Goal: Task Accomplishment & Management: Manage account settings

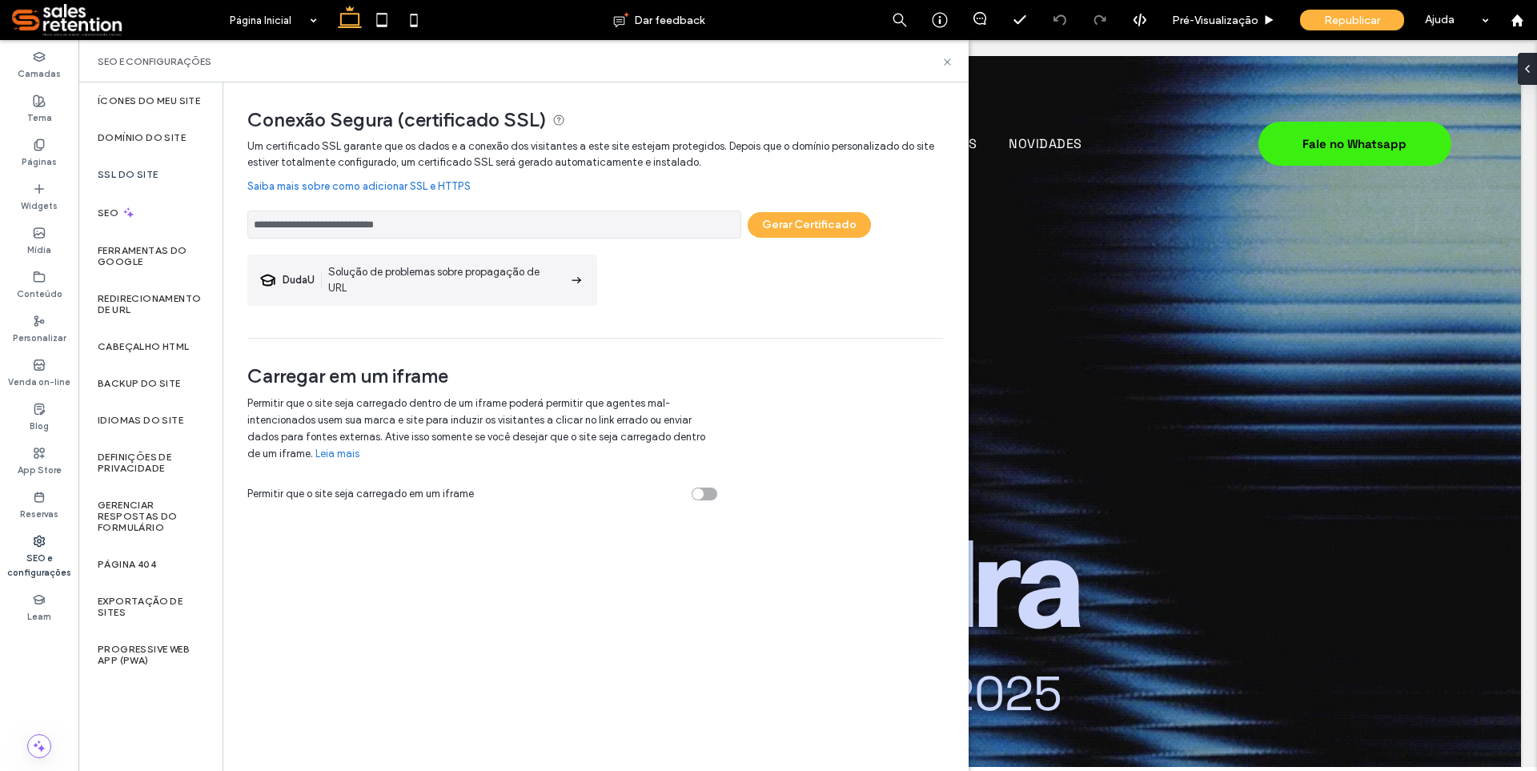
click at [577, 281] on icon at bounding box center [576, 280] width 16 height 16
click at [444, 188] on link "Saiba mais sobre como adicionar SSL e HTTPS" at bounding box center [595, 187] width 696 height 32
click at [805, 231] on button "Gerar Certificado" at bounding box center [809, 225] width 123 height 26
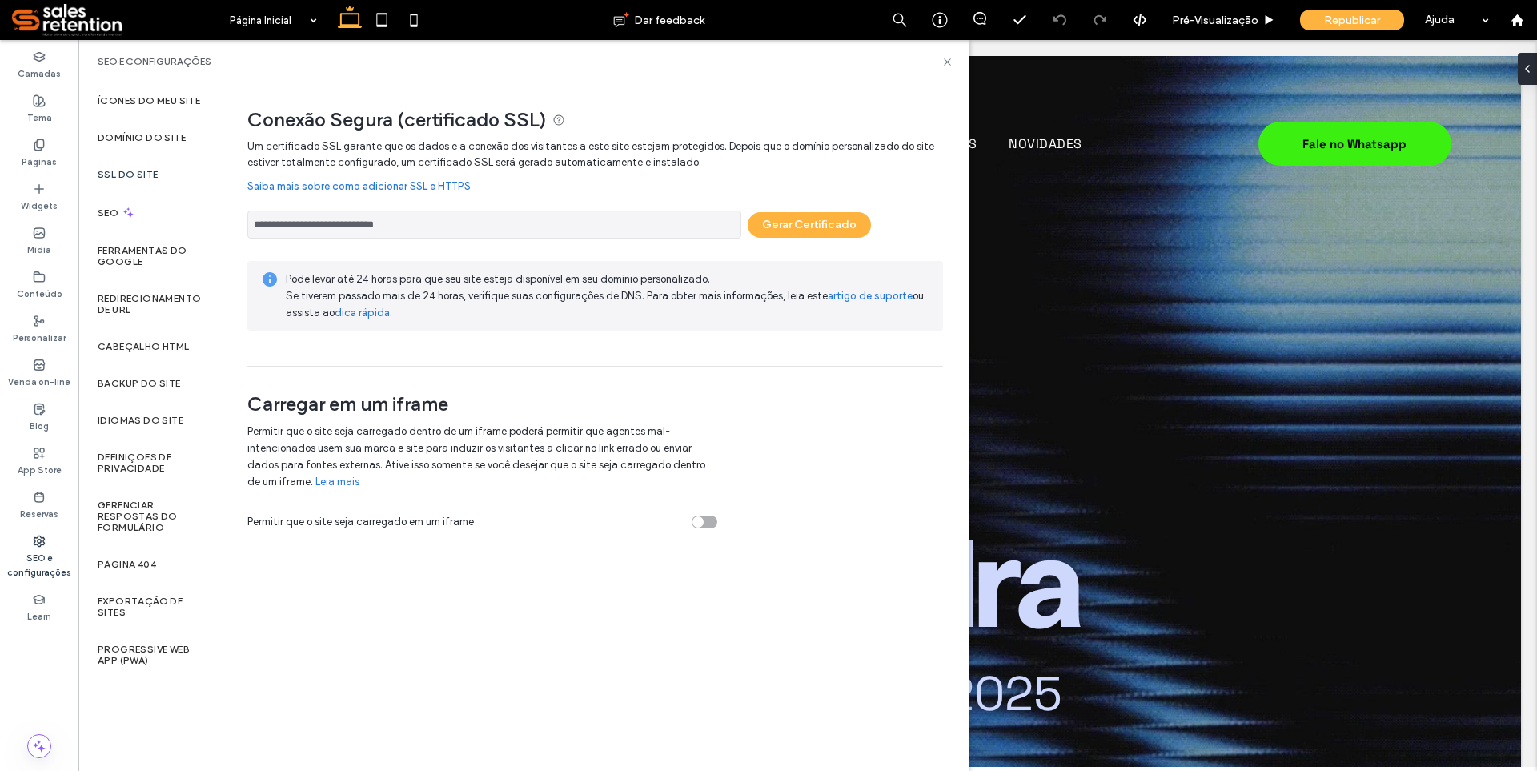
click at [53, 669] on div "Camadas Tema Páginas Widgets Mídia Conteúdo Personalizar Venda on-line Blog App…" at bounding box center [39, 405] width 78 height 731
click at [948, 61] on icon at bounding box center [948, 62] width 12 height 12
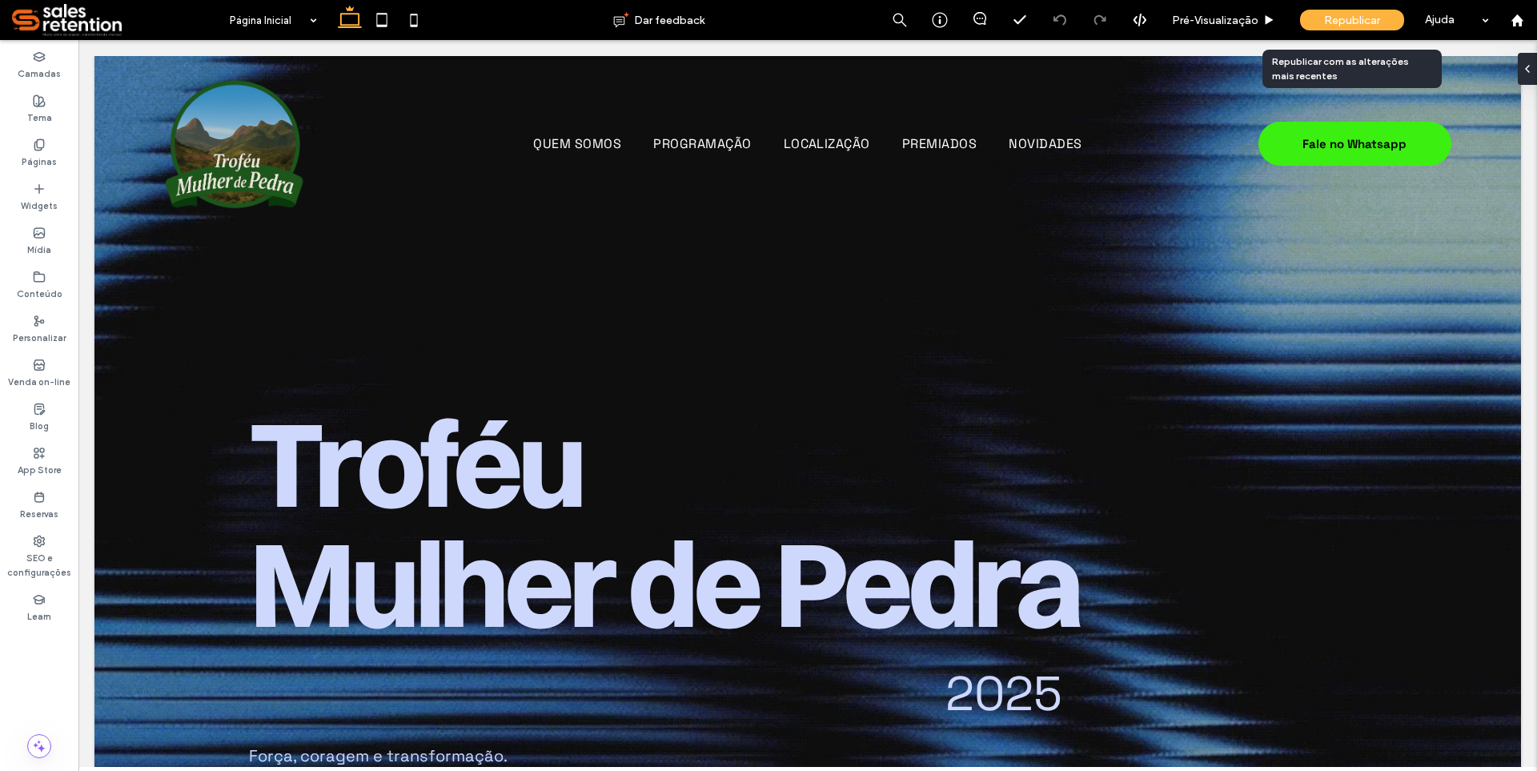
click at [1320, 22] on div "Republicar" at bounding box center [1352, 20] width 104 height 21
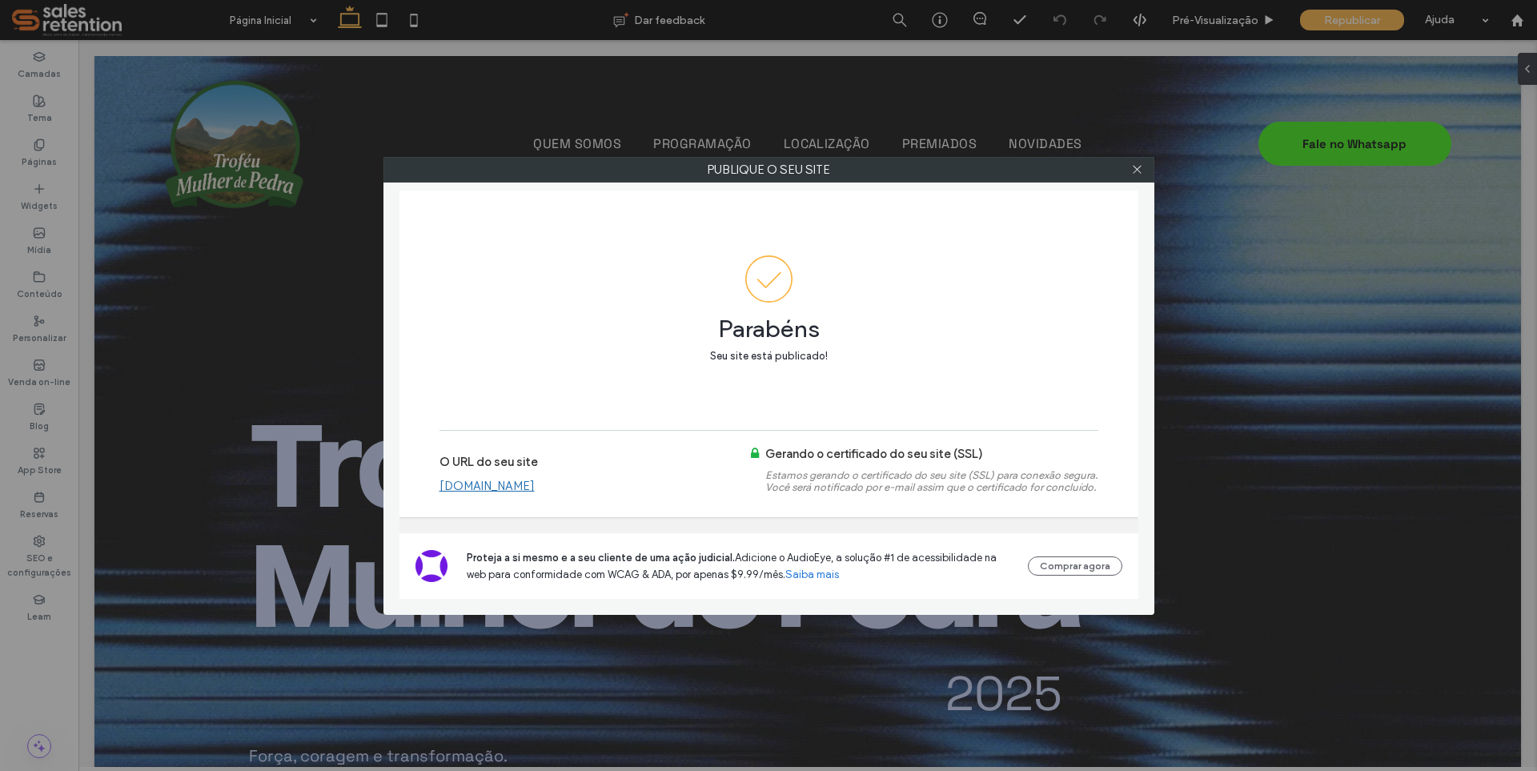
click at [535, 481] on link "[DOMAIN_NAME]" at bounding box center [487, 486] width 95 height 14
click at [1137, 168] on icon at bounding box center [1137, 169] width 12 height 12
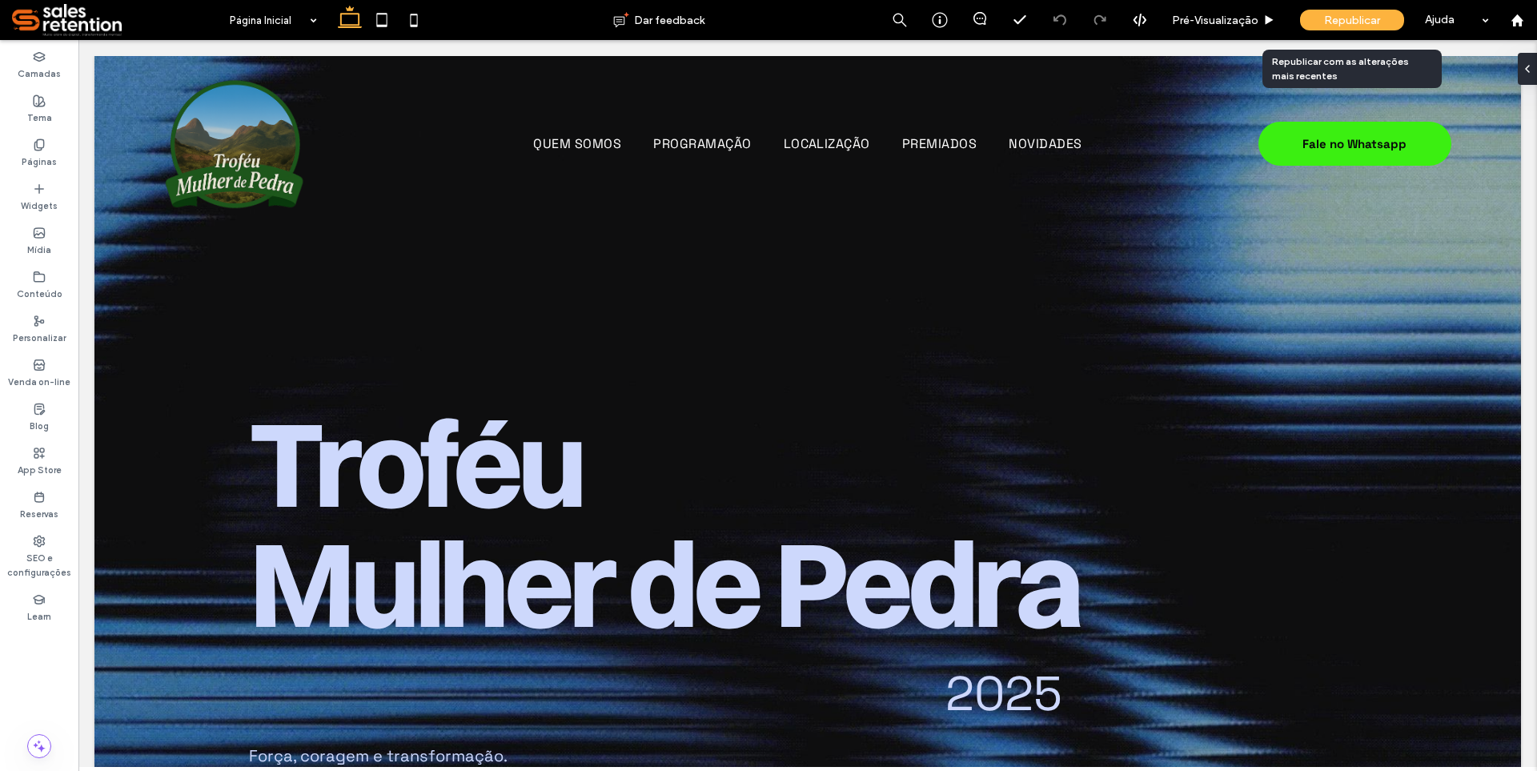
click at [1340, 17] on span "Republicar" at bounding box center [1352, 21] width 56 height 14
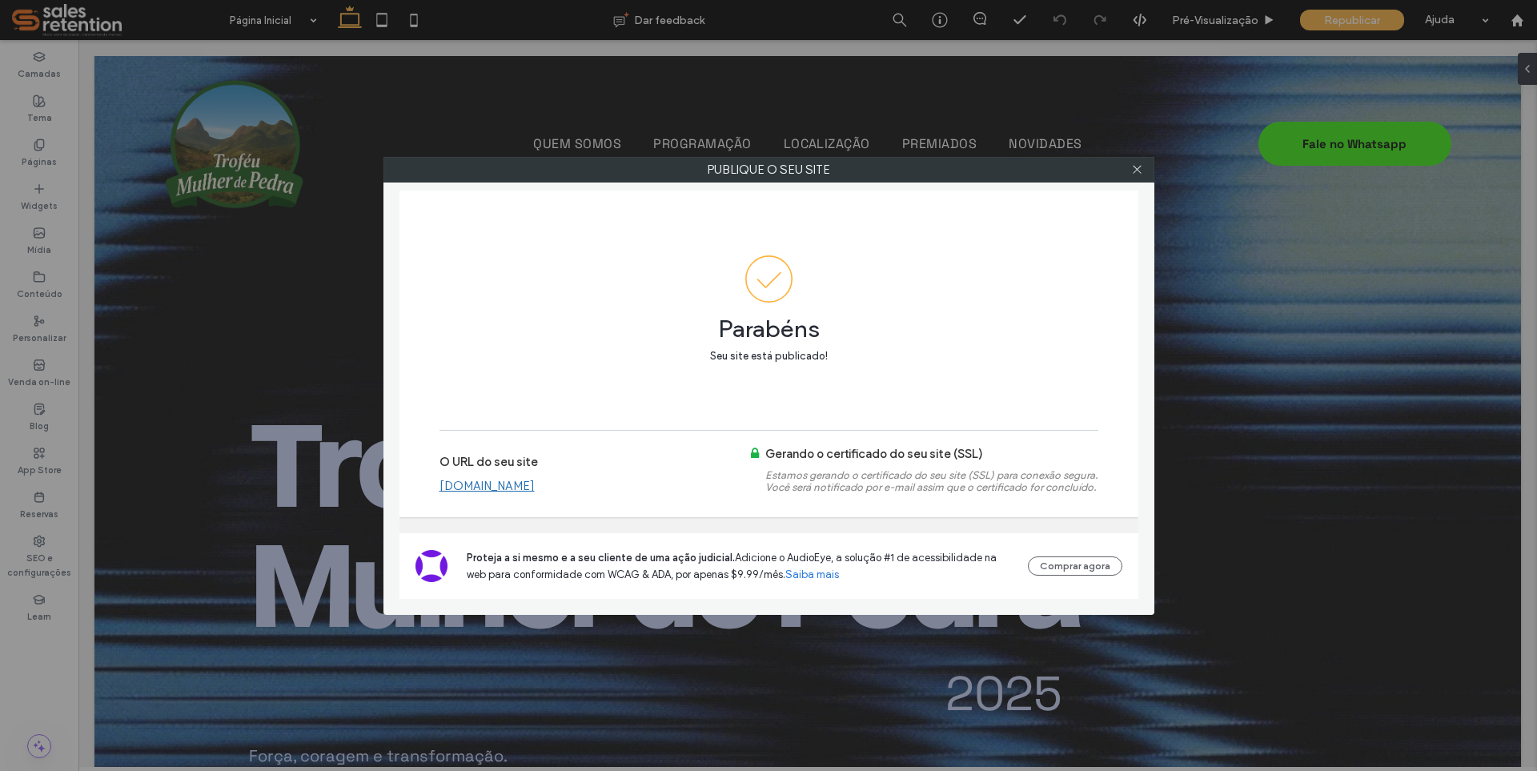
click at [1440, 26] on div "Publique o seu site Parabéns Seu site está publicado! O URL do seu site [DOMAIN…" at bounding box center [768, 385] width 1537 height 771
click at [1448, 23] on div "Publique o seu site Parabéns Seu site está publicado! O URL do seu site [DOMAIN…" at bounding box center [768, 385] width 1537 height 771
click at [1485, 22] on div "Publique o seu site Parabéns Seu site está publicado! O URL do seu site [DOMAIN…" at bounding box center [768, 385] width 1537 height 771
click at [1485, 23] on div "Publique o seu site Parabéns Seu site está publicado! O URL do seu site [DOMAIN…" at bounding box center [768, 385] width 1537 height 771
click at [1135, 170] on icon at bounding box center [1137, 169] width 12 height 12
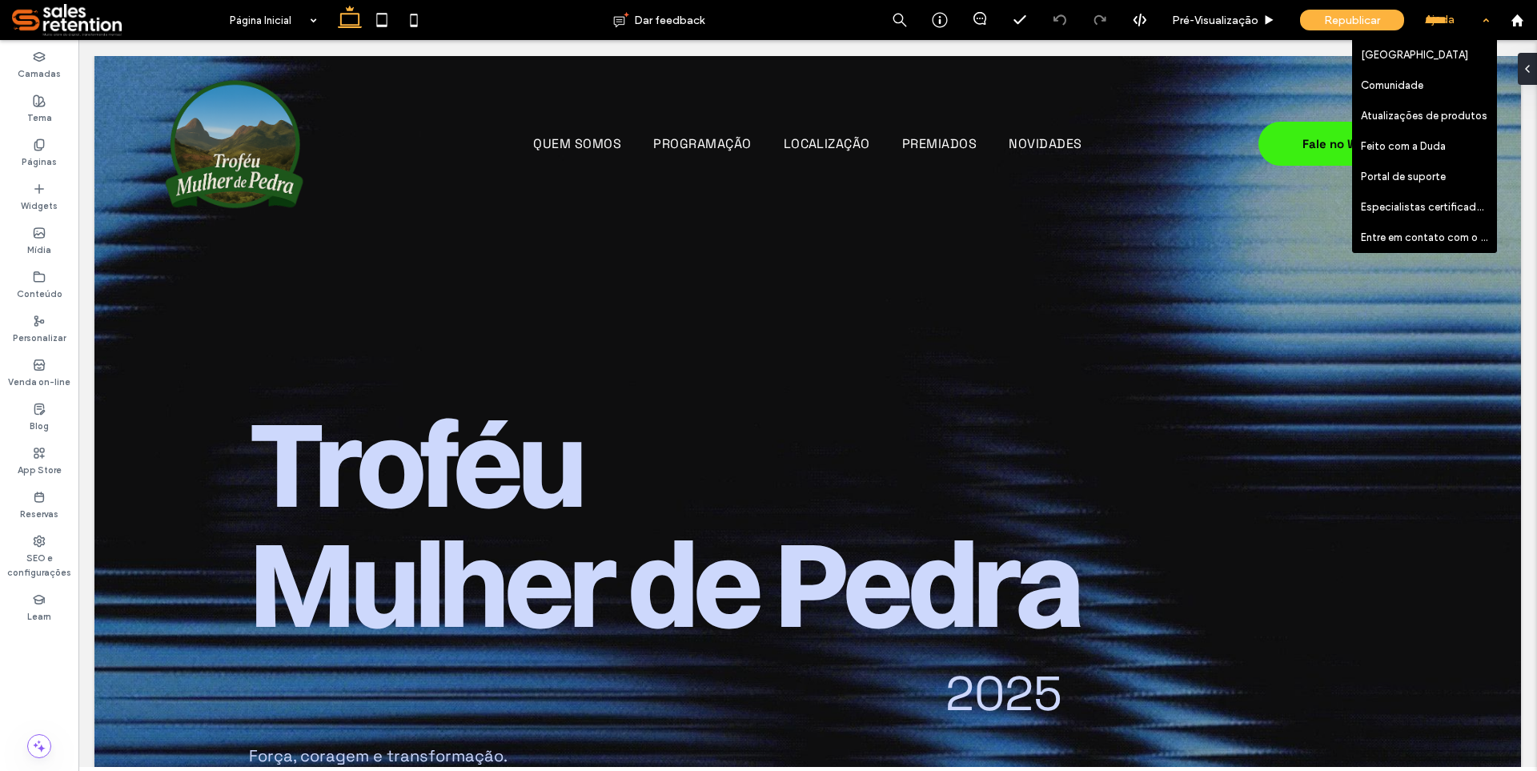
click at [1484, 24] on div "Ajuda" at bounding box center [1457, 20] width 80 height 40
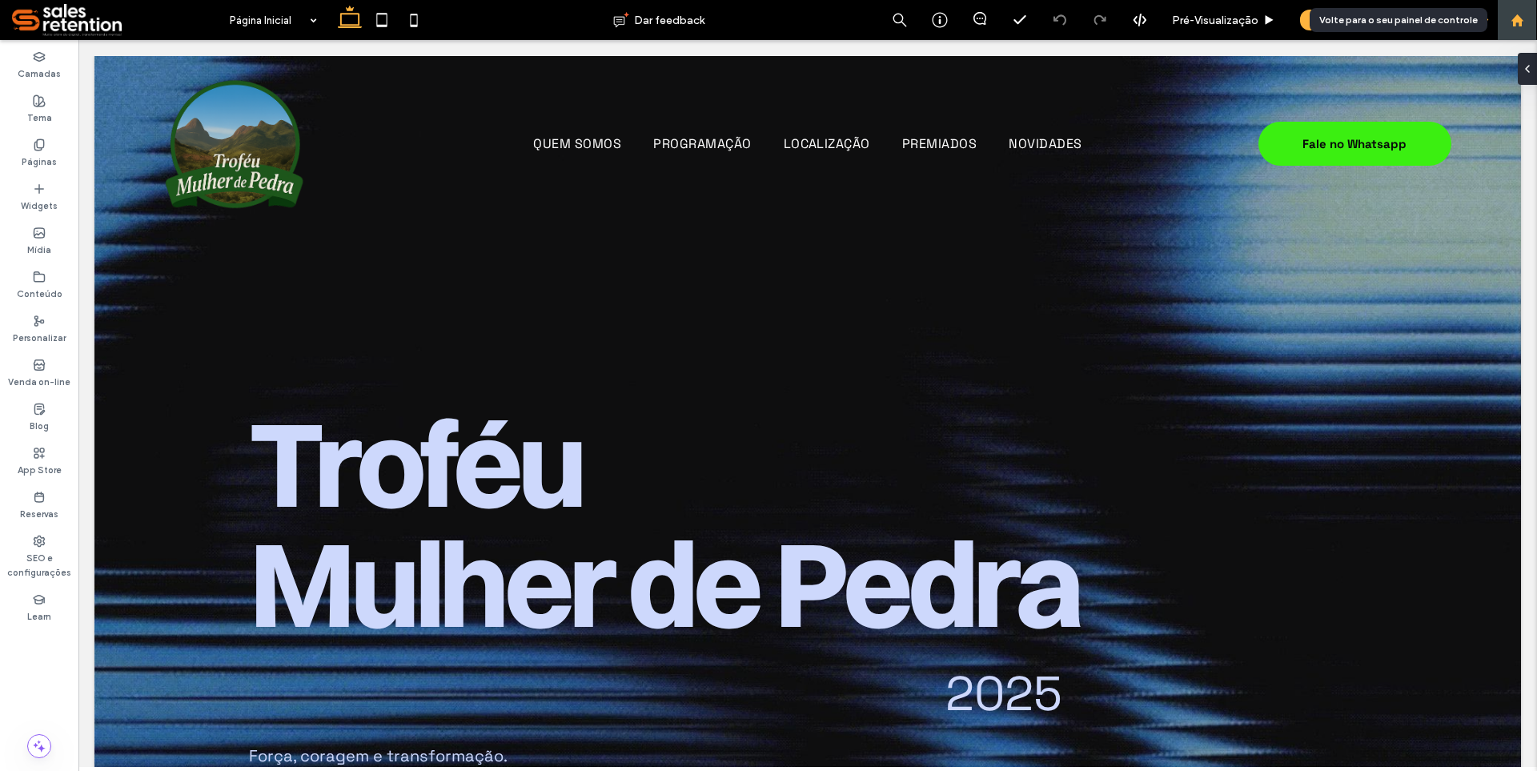
click at [1519, 26] on icon at bounding box center [1518, 21] width 14 height 14
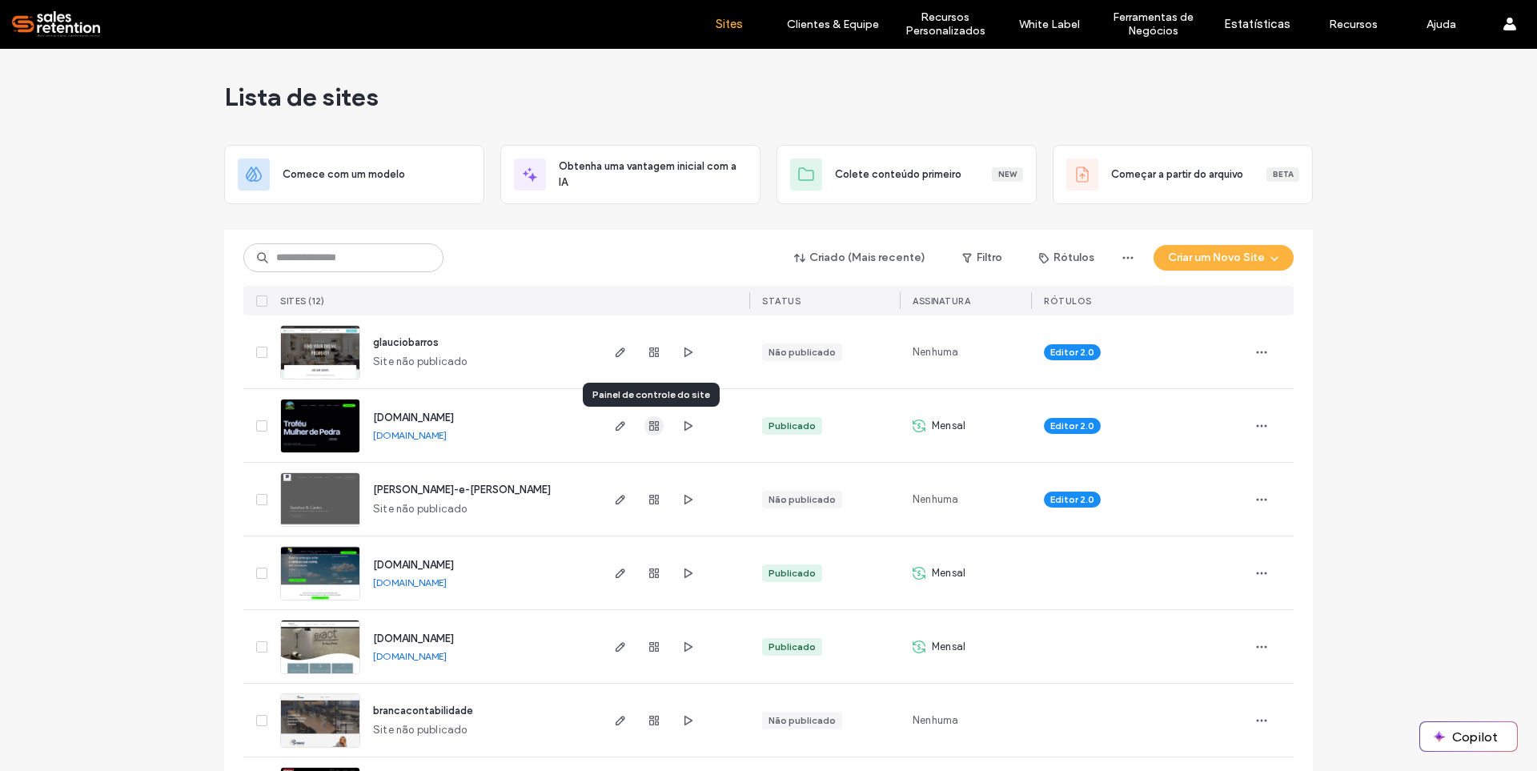
click at [648, 428] on icon "button" at bounding box center [654, 426] width 13 height 13
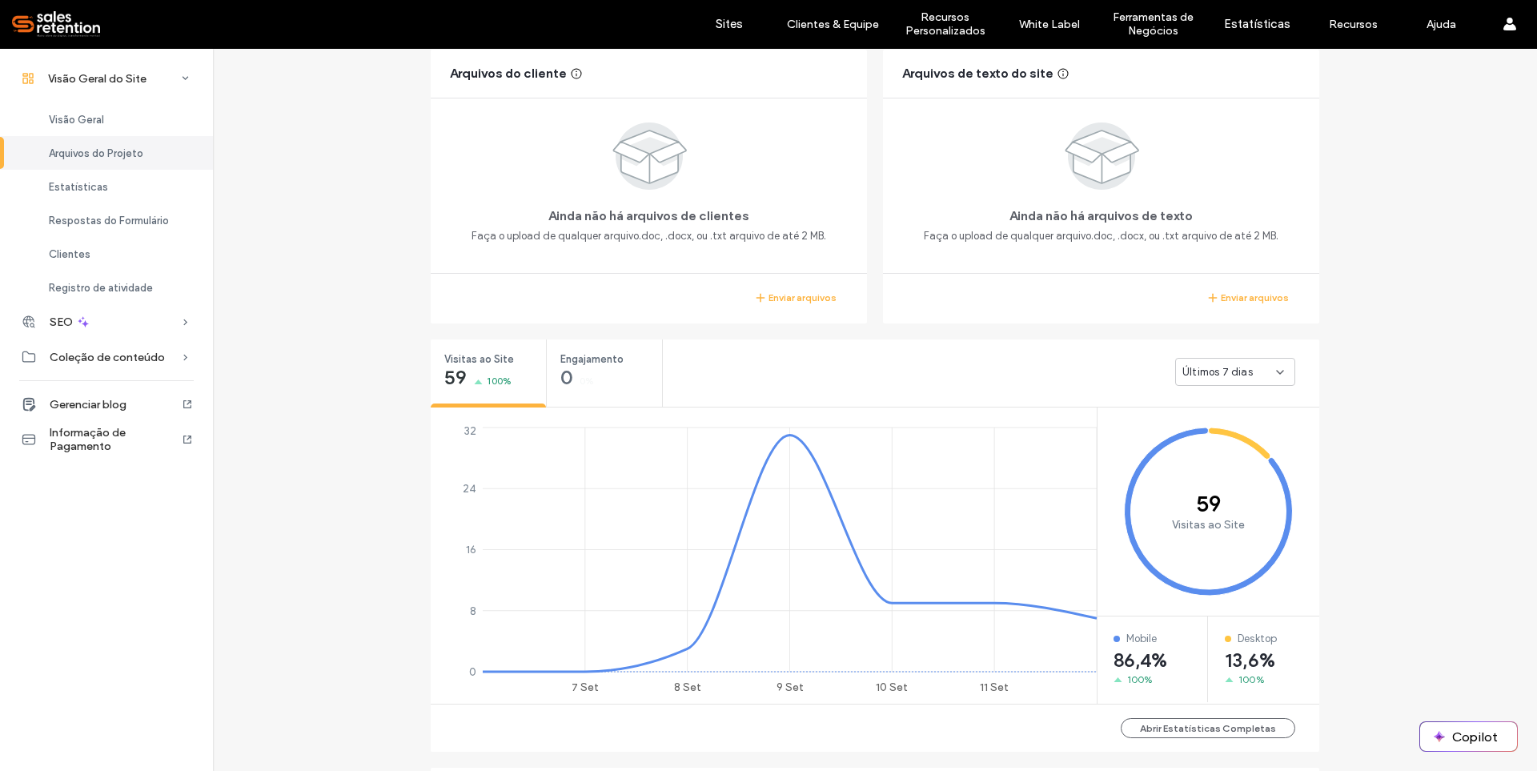
scroll to position [480, 0]
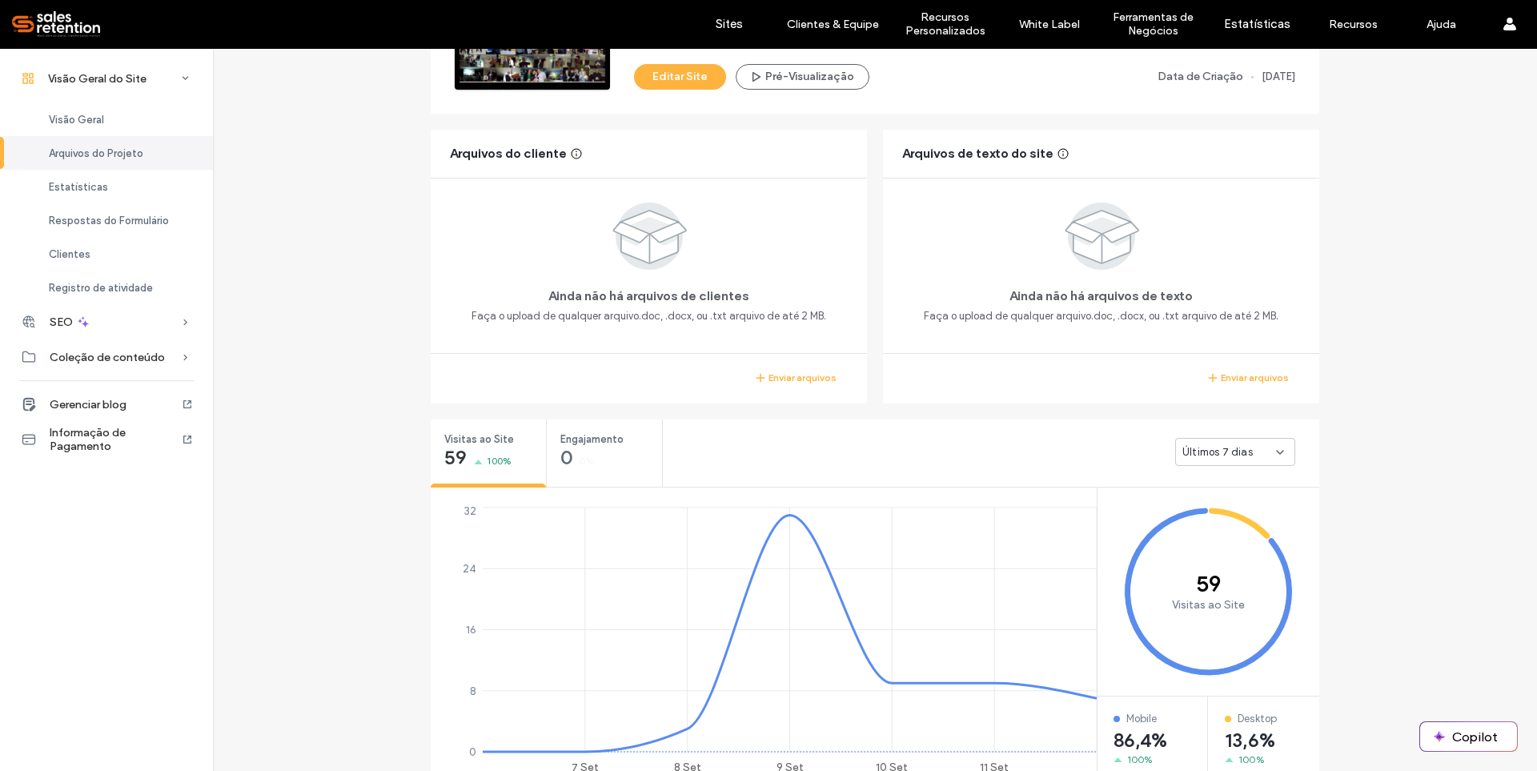
scroll to position [80, 0]
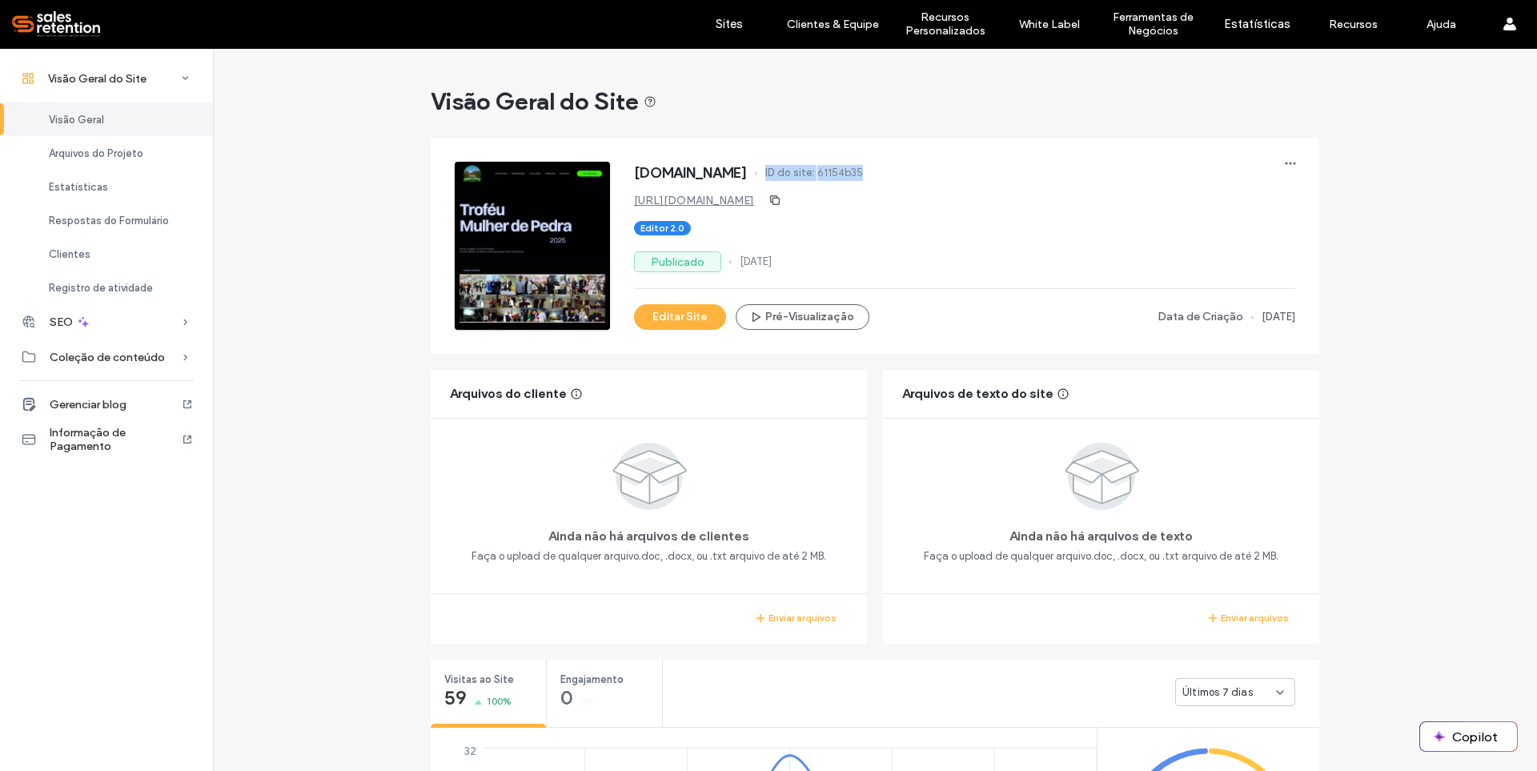
drag, startPoint x: 979, startPoint y: 169, endPoint x: 882, endPoint y: 175, distance: 97.0
click at [880, 173] on div "www.trofeumulherdepedra.com.br ID do site: 61154b35" at bounding box center [964, 175] width 661 height 26
copy div "ID do site: 61154b35"
click at [95, 73] on span "Visão Geral do Site" at bounding box center [97, 79] width 98 height 14
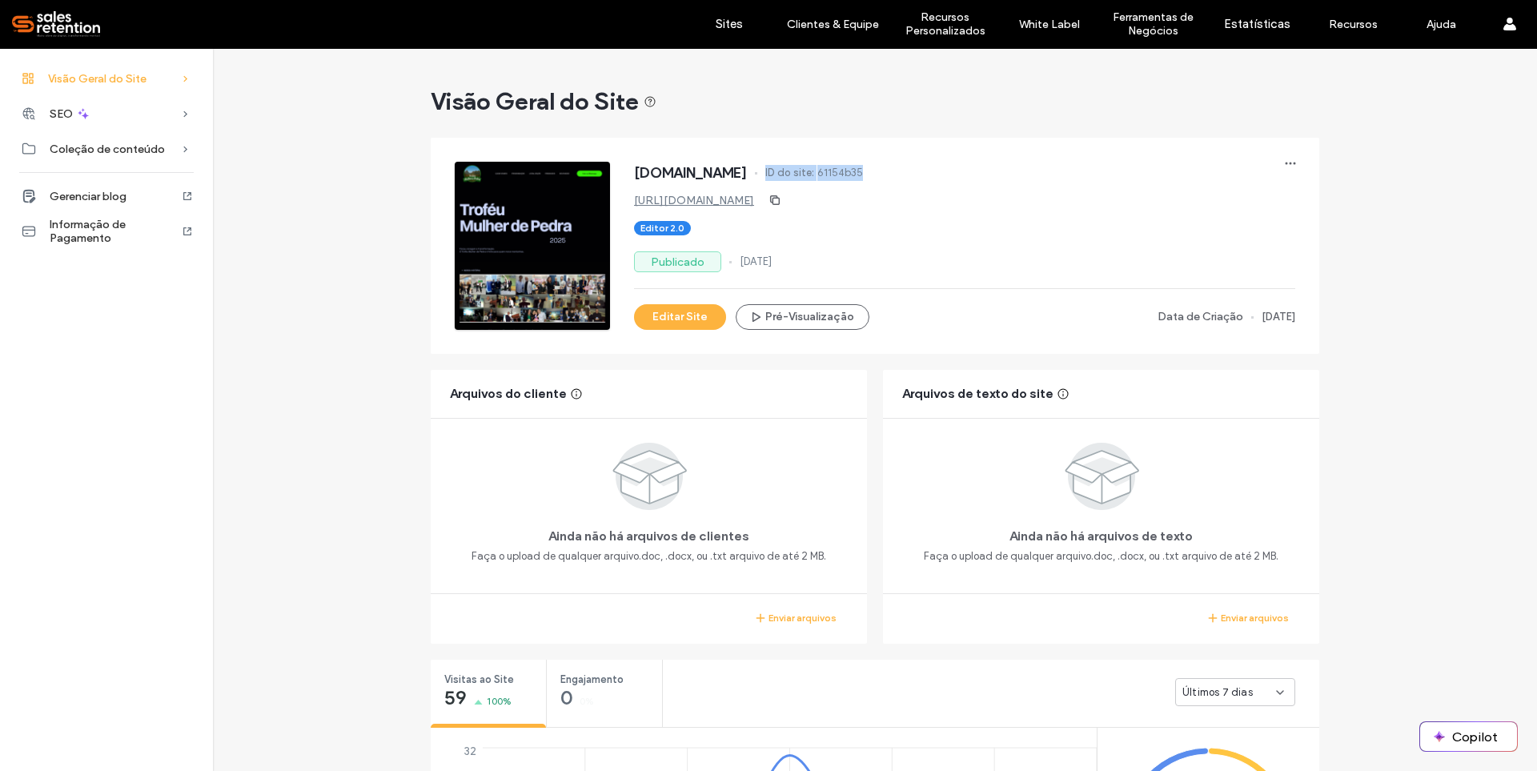
click at [95, 73] on span "Visão Geral do Site" at bounding box center [97, 79] width 98 height 14
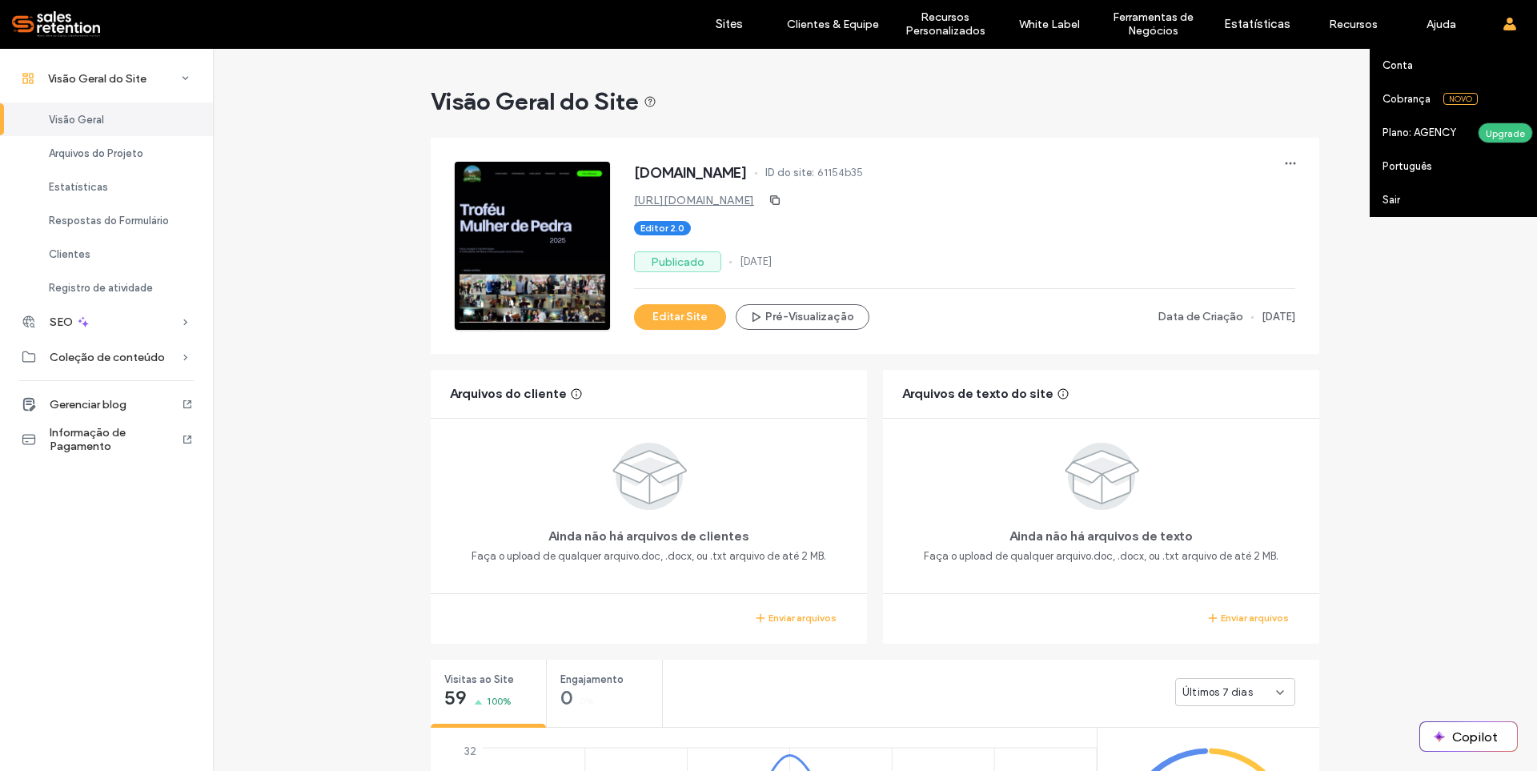
click at [1515, 24] on icon at bounding box center [1510, 24] width 13 height 13
click at [1509, 26] on use at bounding box center [1509, 24] width 13 height 13
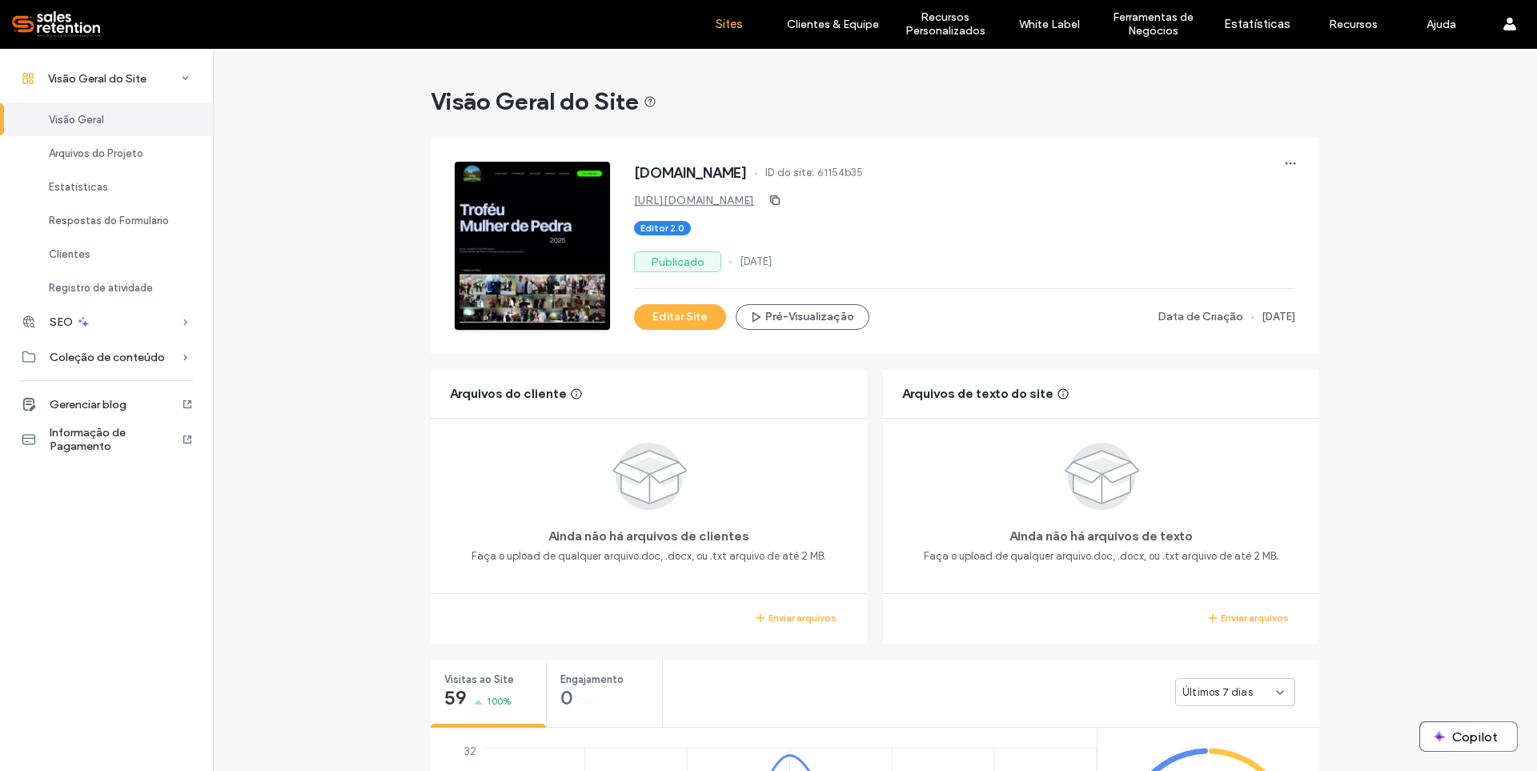
click at [737, 30] on label "Sites" at bounding box center [729, 24] width 27 height 14
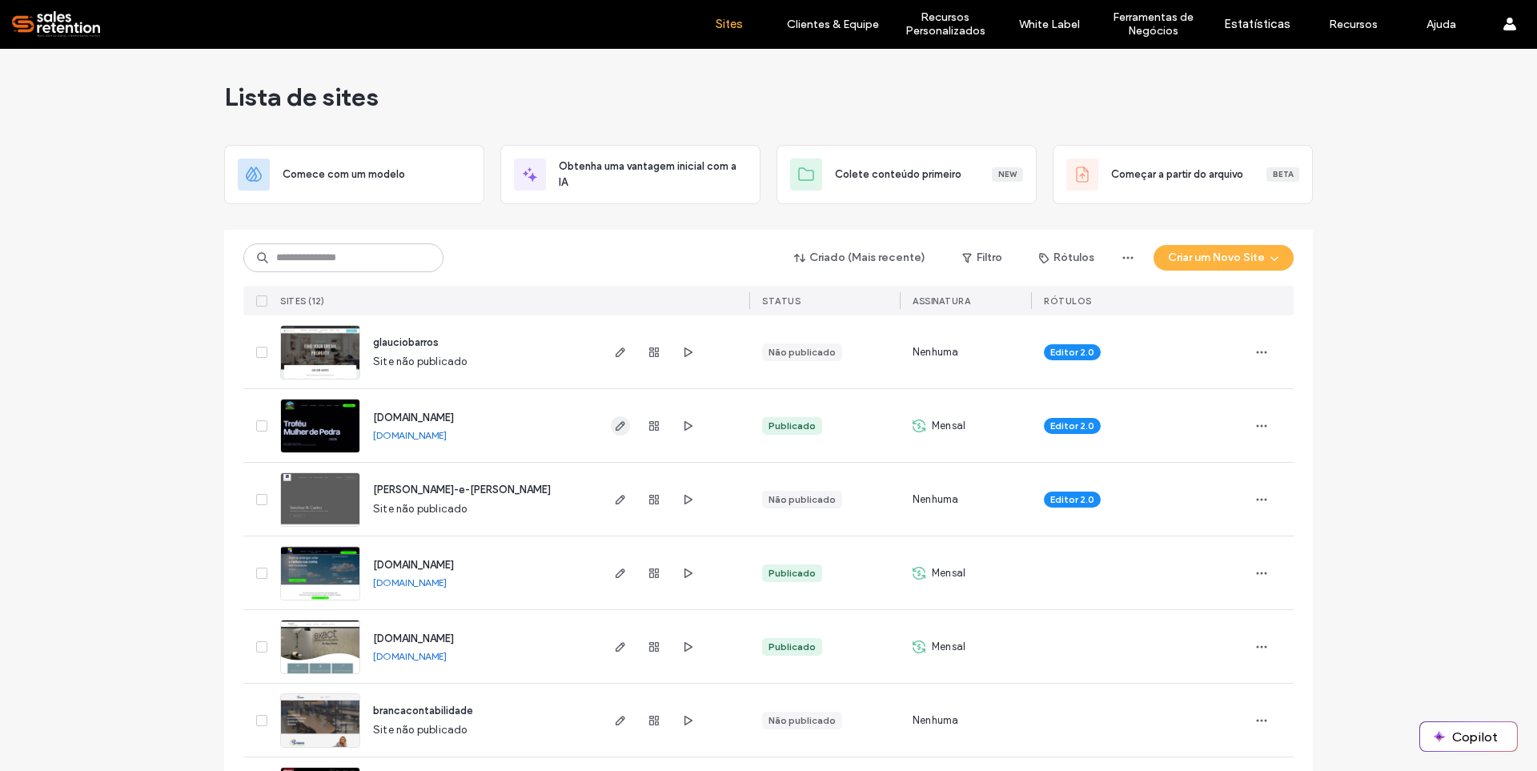
click at [616, 424] on use "button" at bounding box center [621, 426] width 10 height 10
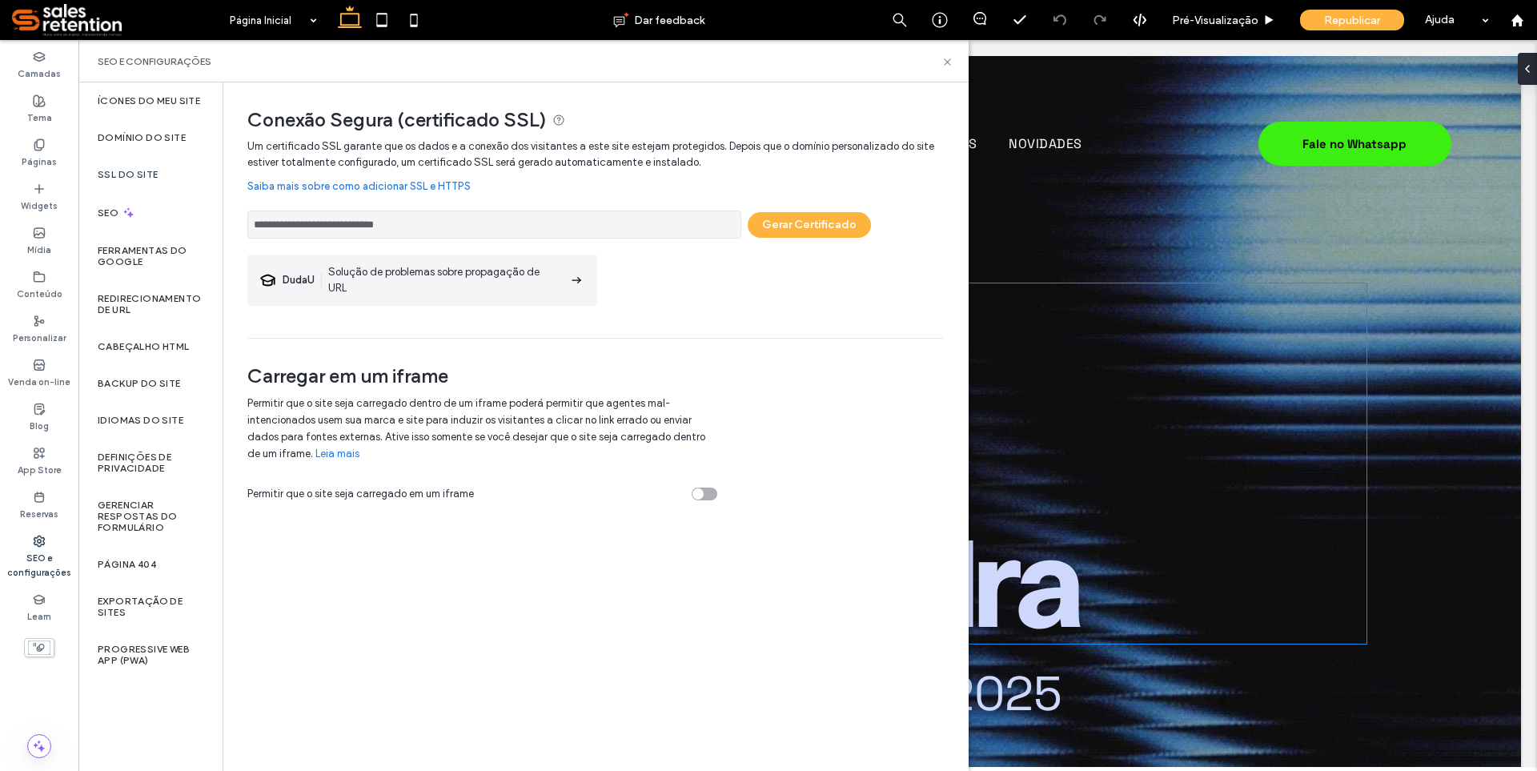
click at [1100, 378] on h1 at bounding box center [808, 343] width 1119 height 120
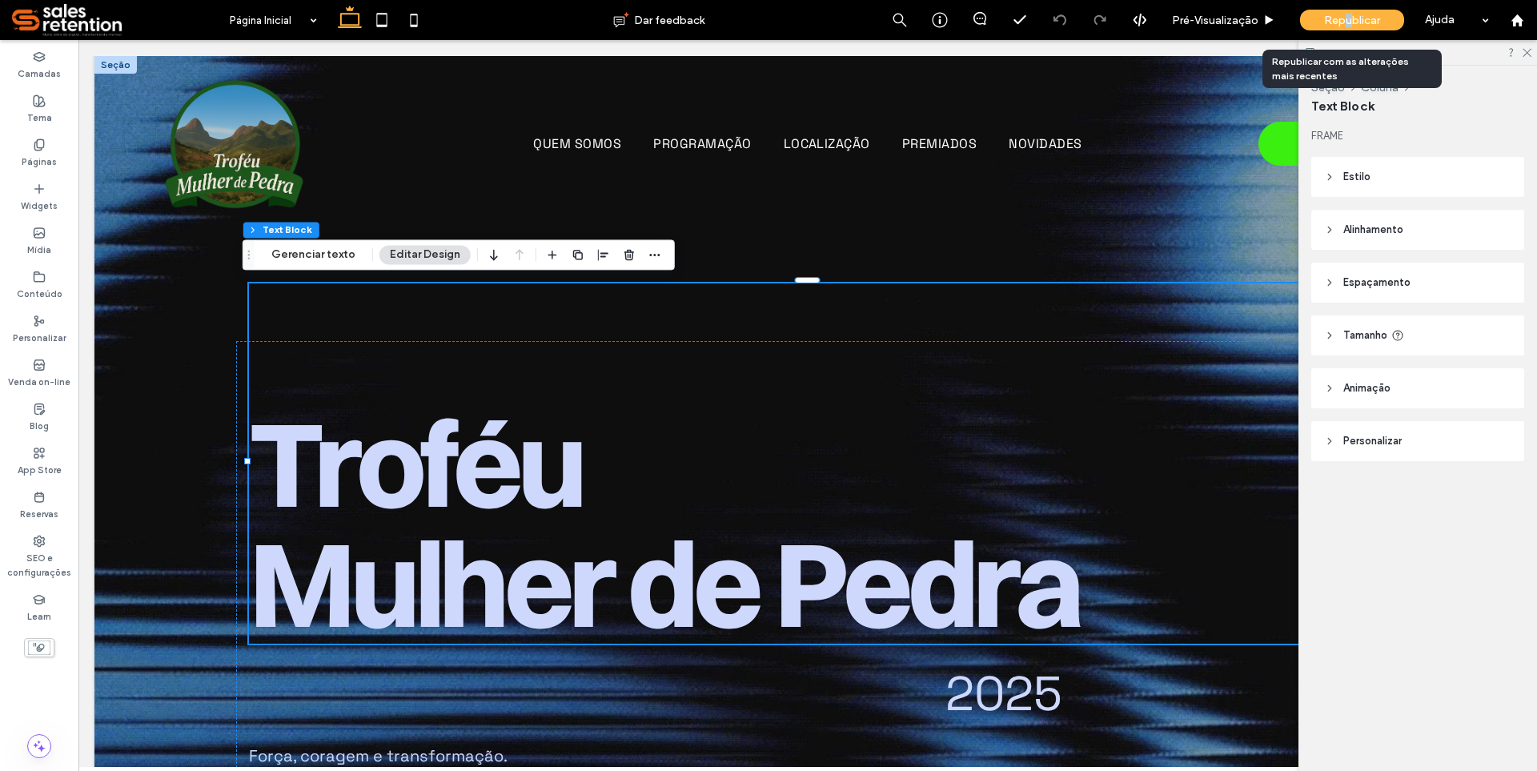
click at [1348, 30] on div "Republicar" at bounding box center [1352, 20] width 104 height 40
drag, startPoint x: 1526, startPoint y: 54, endPoint x: 1424, endPoint y: 18, distance: 108.6
click at [1526, 54] on use at bounding box center [1527, 53] width 9 height 9
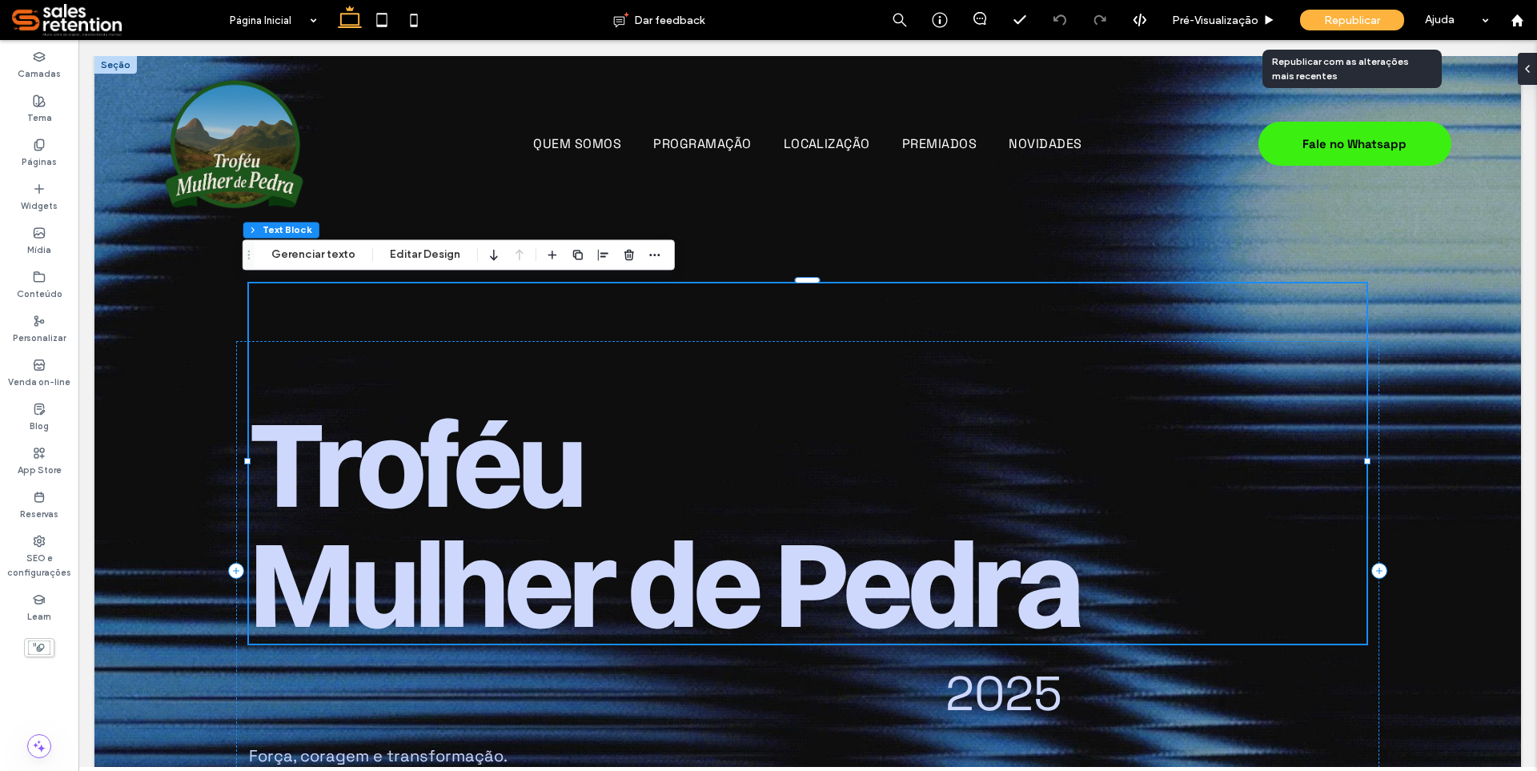
click at [1362, 19] on span "Republicar" at bounding box center [1352, 21] width 56 height 14
